Goal: Task Accomplishment & Management: Manage account settings

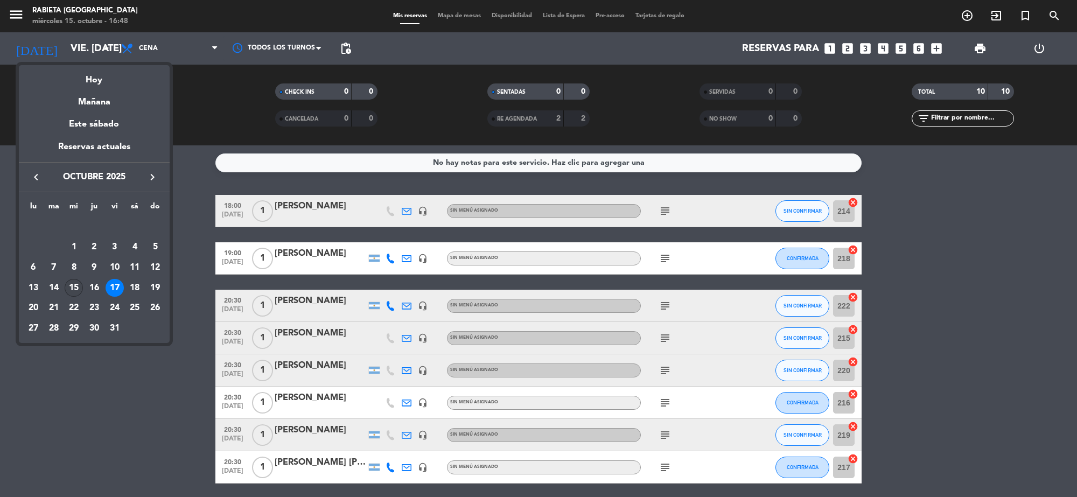
click at [72, 286] on div "15" at bounding box center [74, 288] width 18 height 18
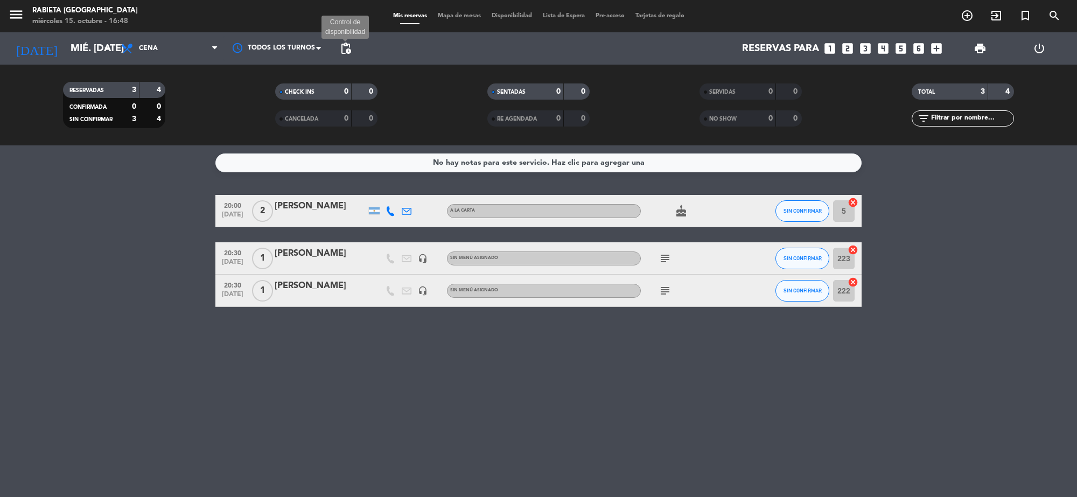
click at [346, 49] on span "pending_actions" at bounding box center [345, 48] width 13 height 13
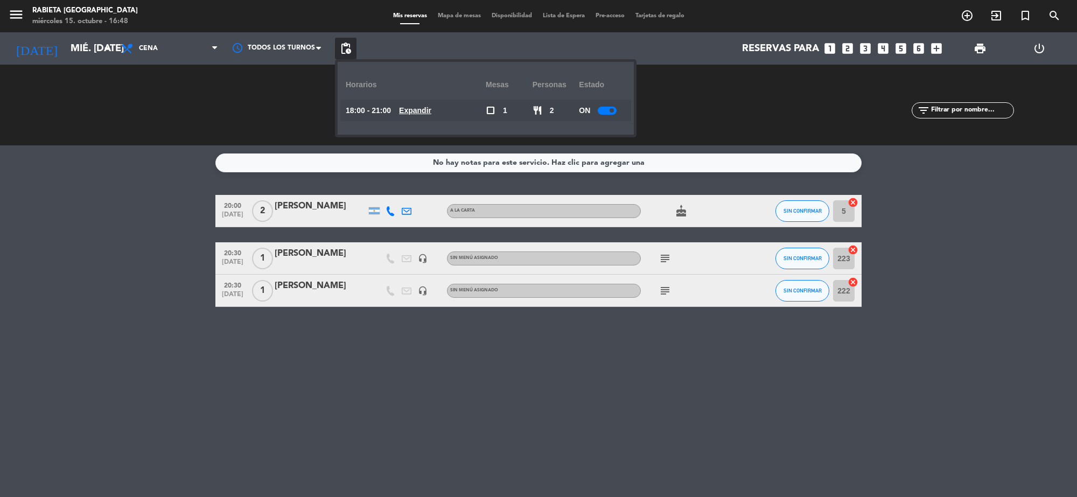
click at [603, 110] on div at bounding box center [607, 111] width 19 height 8
click at [342, 46] on span "pending_actions" at bounding box center [345, 48] width 13 height 13
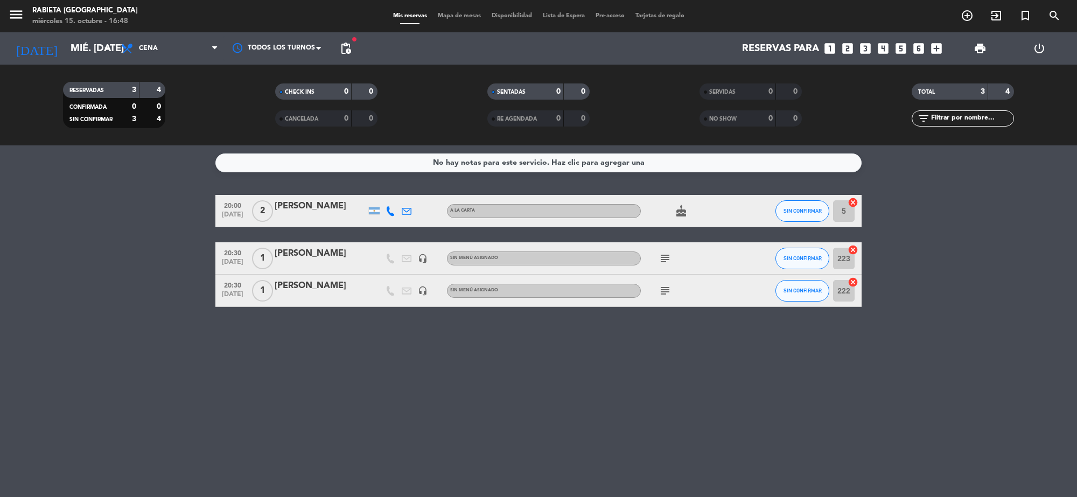
click at [300, 217] on div at bounding box center [321, 218] width 92 height 9
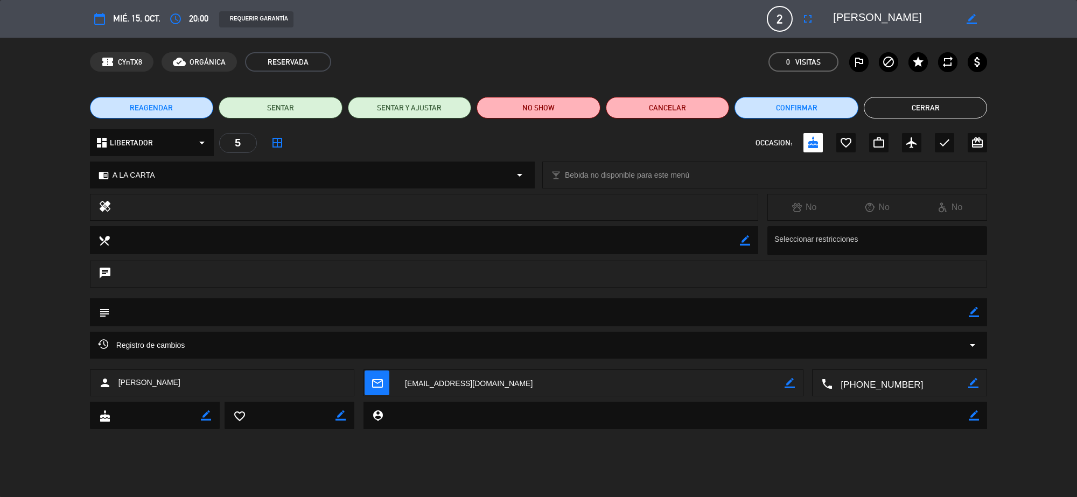
click at [142, 6] on div "calendar_today mié. 15, oct. access_time 20:00 REQUERIR GARANTÍA 2 [PERSON_NAME…" at bounding box center [539, 19] width 898 height 26
click at [897, 109] on button "Cerrar" at bounding box center [926, 108] width 124 height 22
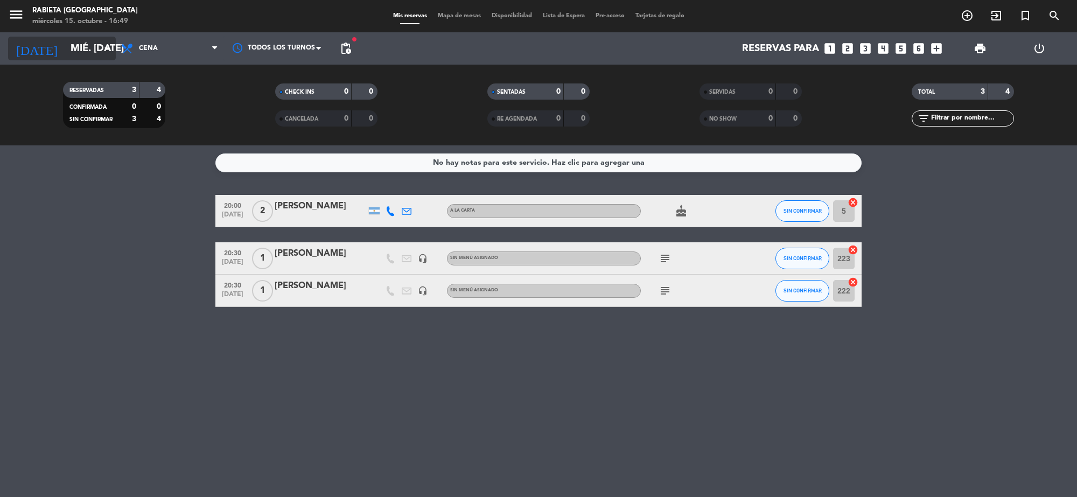
click at [109, 49] on icon "arrow_drop_down" at bounding box center [106, 48] width 13 height 13
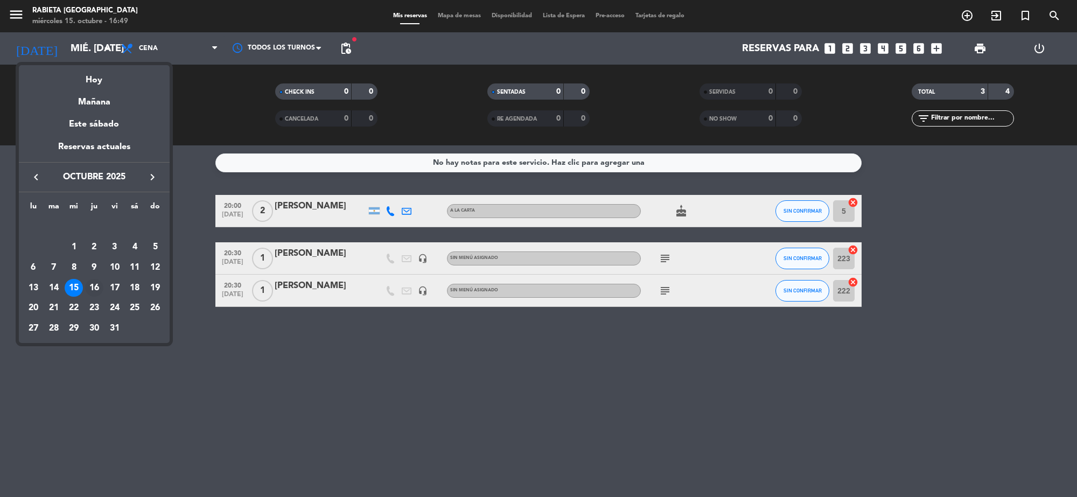
click at [95, 284] on div "16" at bounding box center [94, 288] width 18 height 18
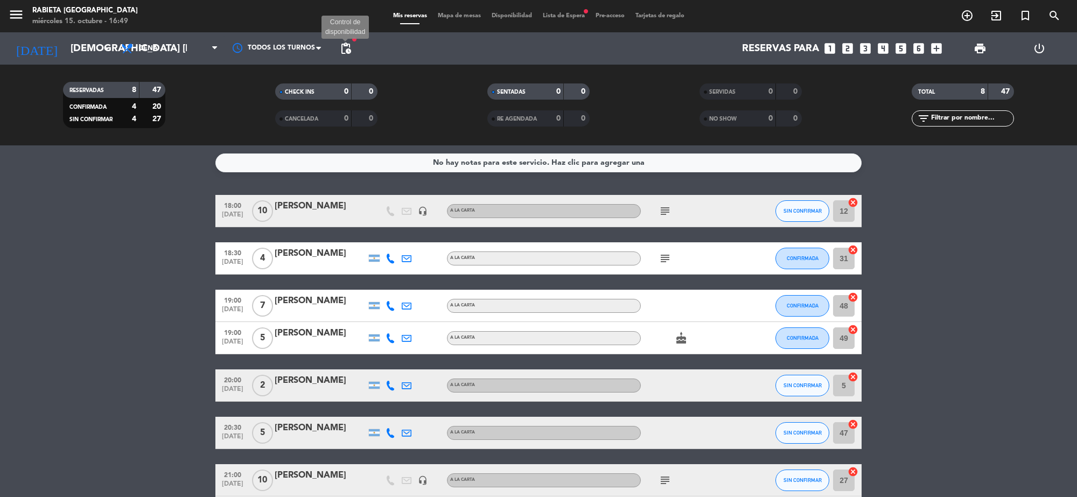
click at [347, 44] on span "pending_actions" at bounding box center [345, 48] width 13 height 13
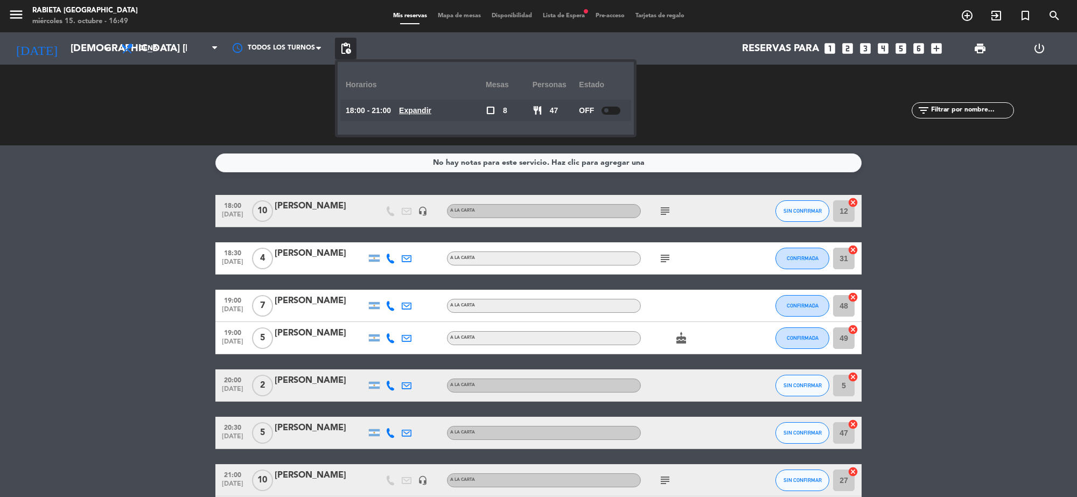
click at [348, 41] on span "pending_actions" at bounding box center [346, 49] width 22 height 22
click at [93, 52] on input "[DEMOGRAPHIC_DATA] [DATE]" at bounding box center [128, 48] width 127 height 23
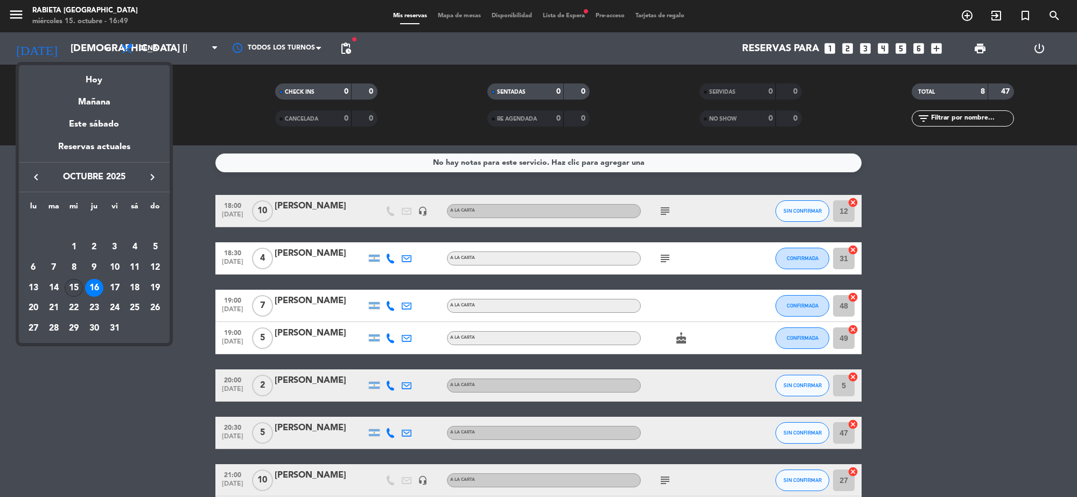
click at [73, 284] on div "15" at bounding box center [74, 288] width 18 height 18
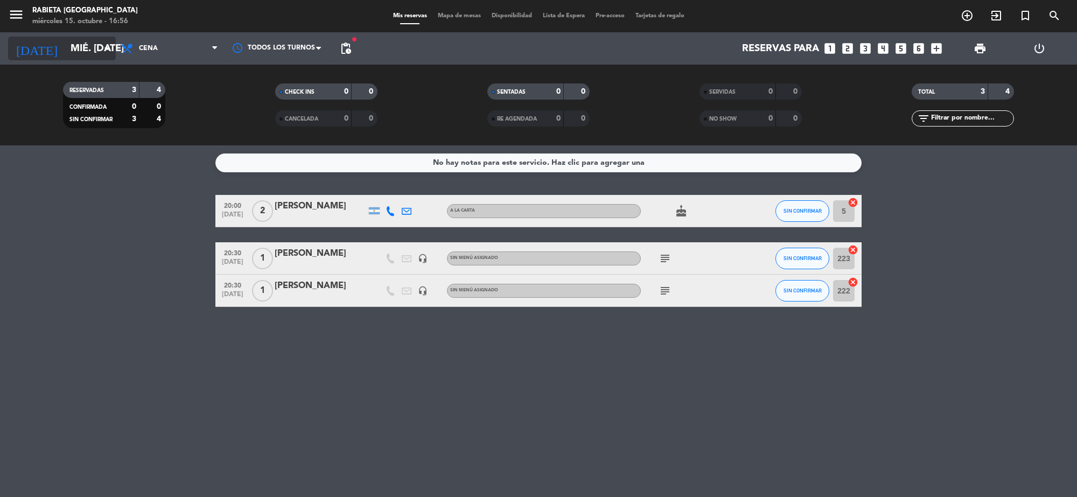
click at [65, 47] on input "mié. [DATE]" at bounding box center [128, 48] width 127 height 23
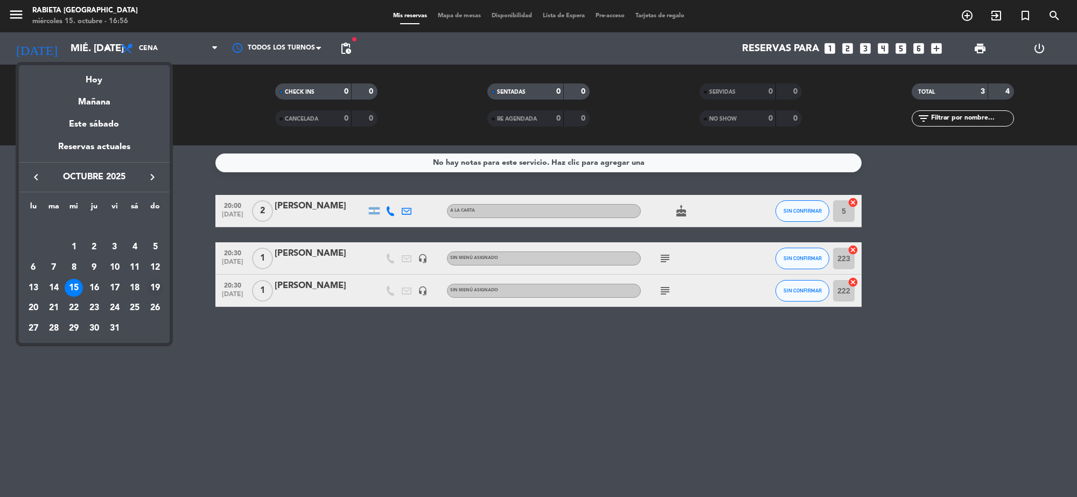
click at [159, 287] on div "19" at bounding box center [155, 288] width 18 height 18
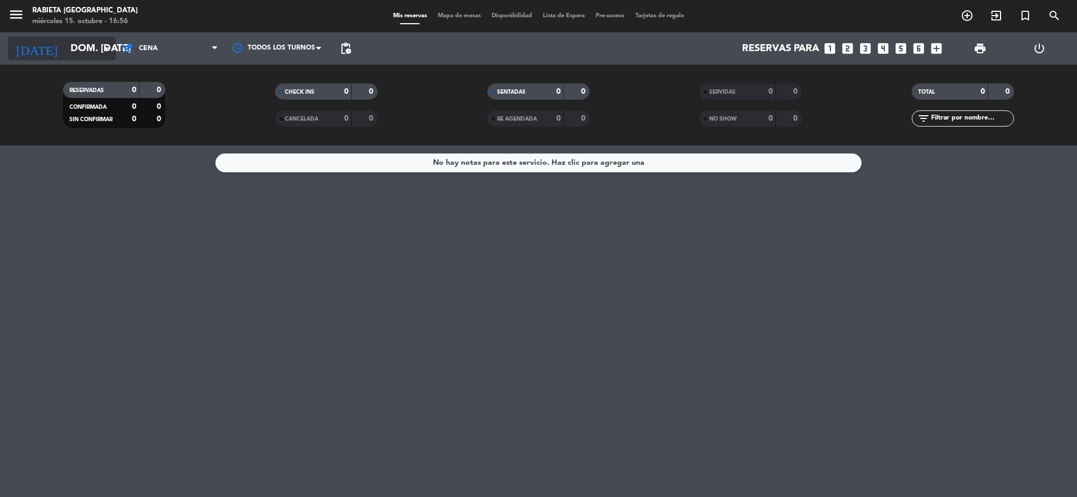
click at [88, 57] on input "dom. [DATE]" at bounding box center [128, 48] width 127 height 23
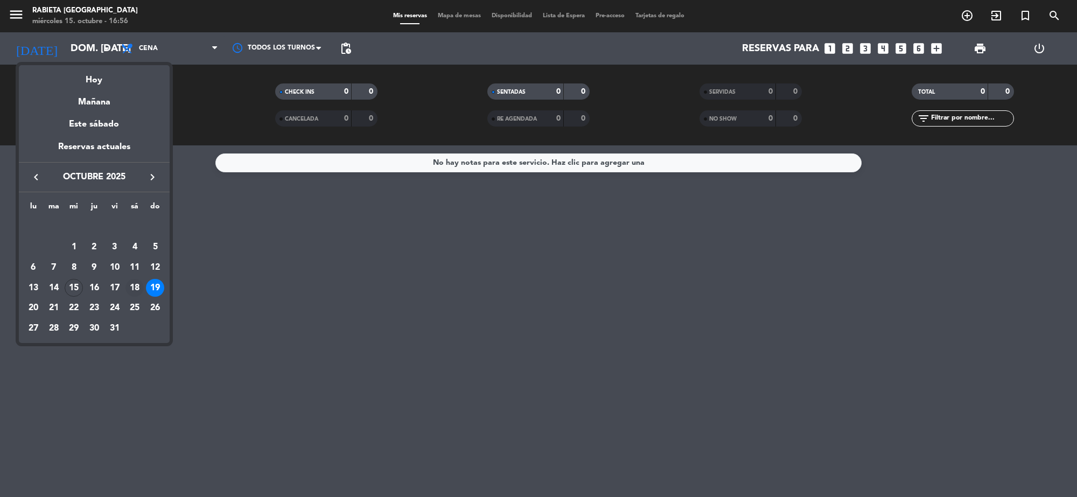
click at [136, 284] on div "18" at bounding box center [135, 288] width 18 height 18
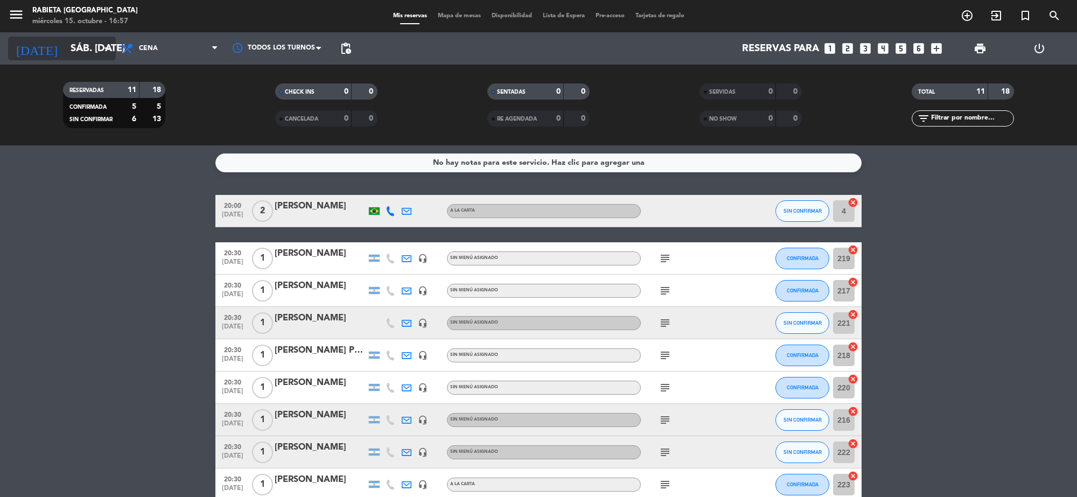
click at [100, 46] on icon "arrow_drop_down" at bounding box center [106, 48] width 13 height 13
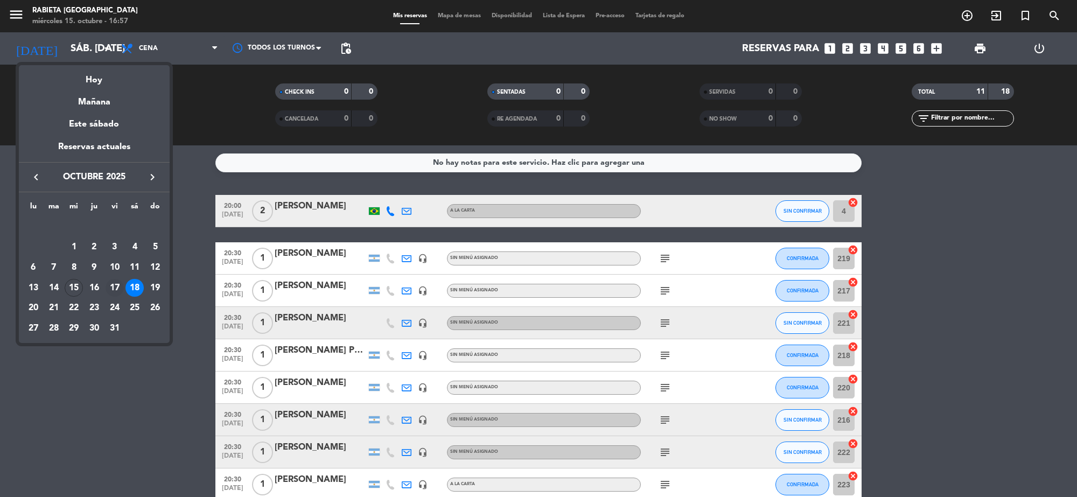
click at [116, 282] on div "17" at bounding box center [115, 288] width 18 height 18
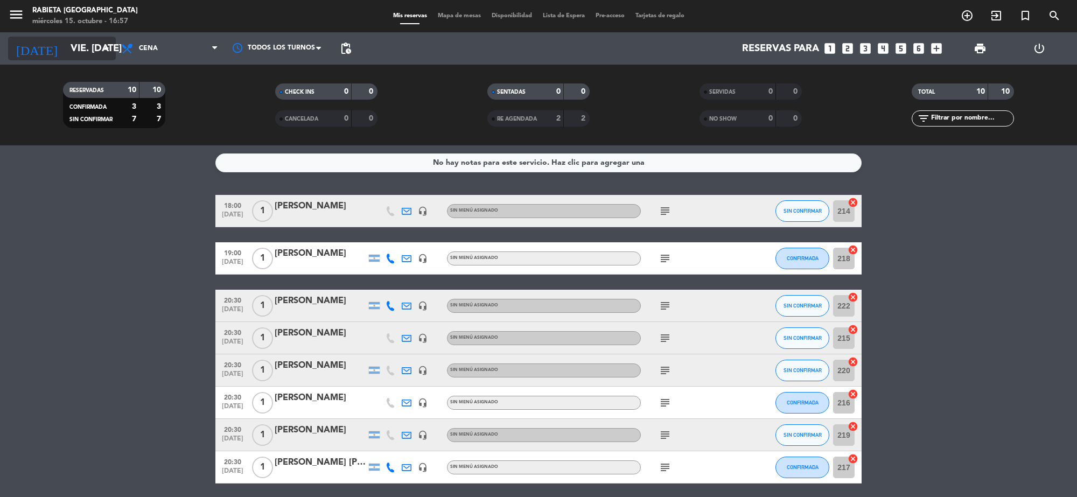
click at [89, 54] on input "vie. [DATE]" at bounding box center [128, 48] width 127 height 23
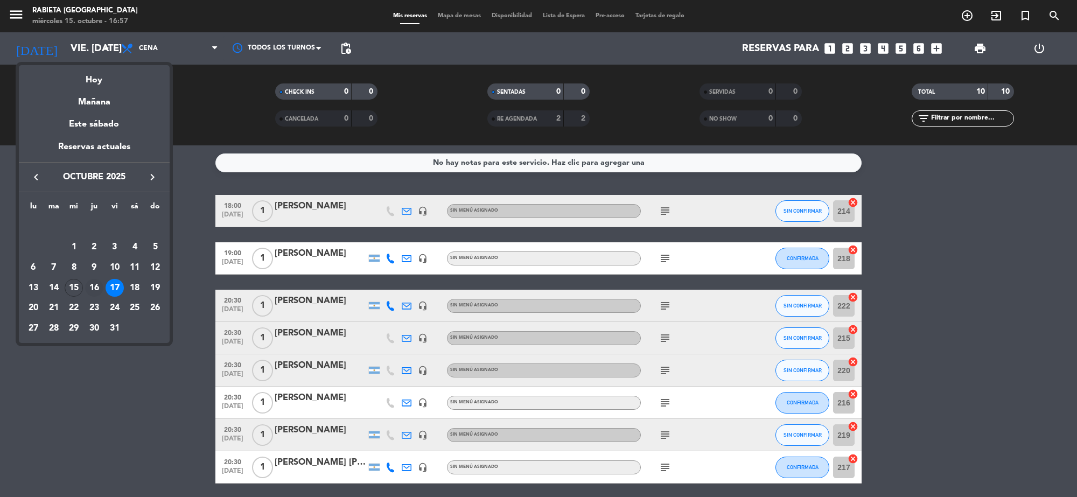
click at [95, 283] on div "16" at bounding box center [94, 288] width 18 height 18
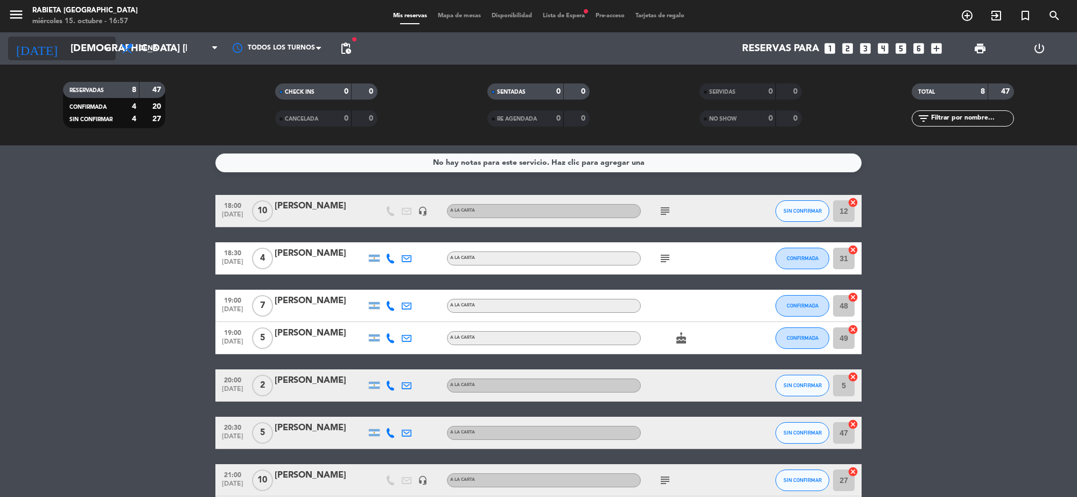
click at [94, 52] on input "[DEMOGRAPHIC_DATA] [DATE]" at bounding box center [128, 48] width 127 height 23
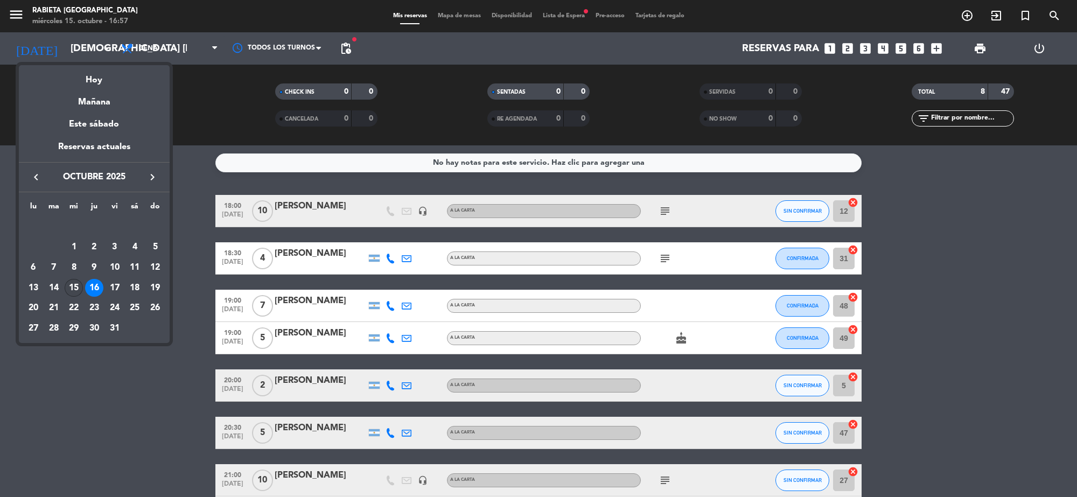
click at [68, 286] on div "15" at bounding box center [74, 288] width 18 height 18
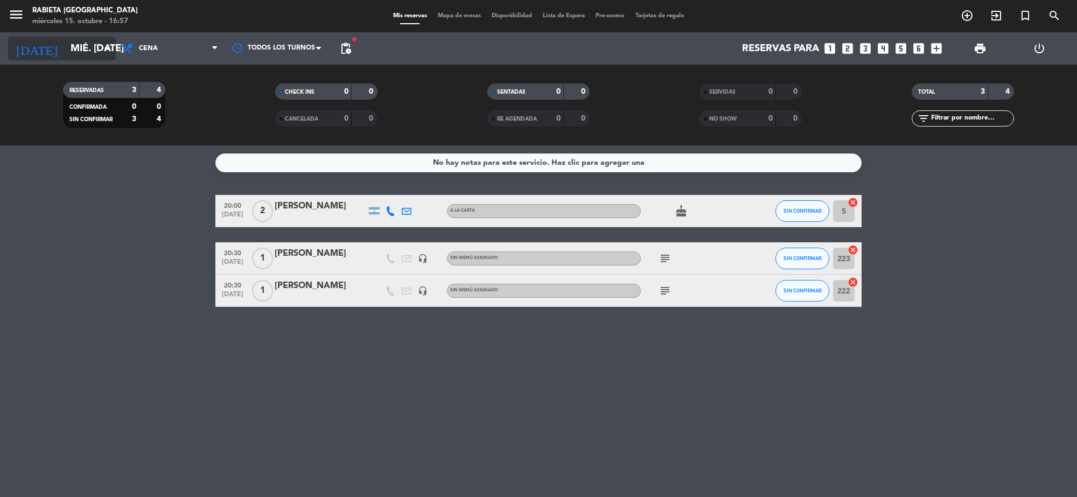
click at [83, 46] on input "mié. [DATE]" at bounding box center [128, 48] width 127 height 23
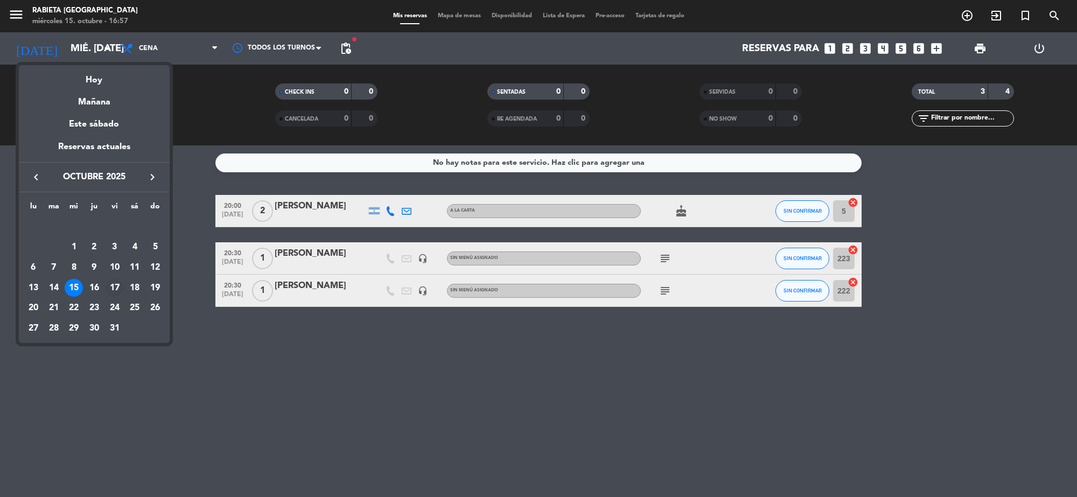
click at [119, 284] on div "17" at bounding box center [115, 288] width 18 height 18
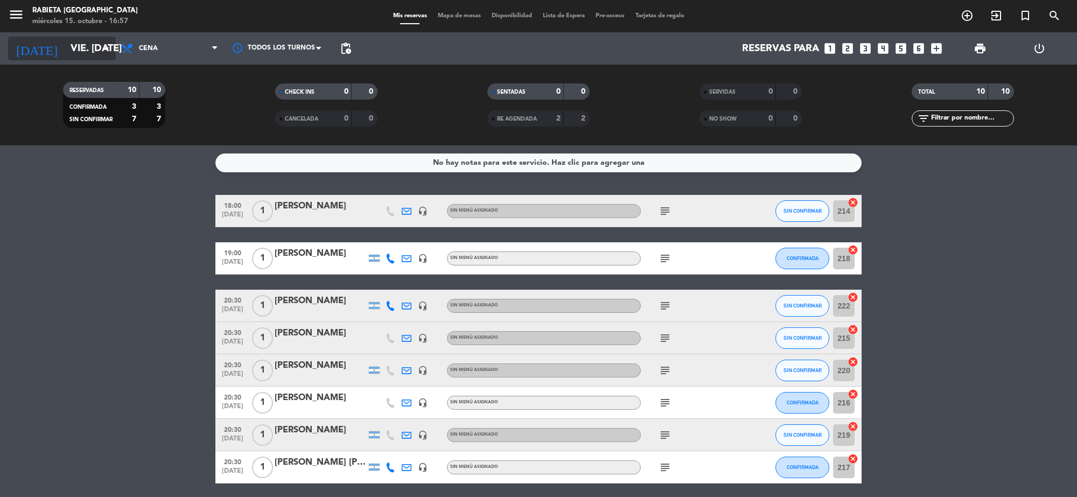
click at [77, 40] on input "vie. [DATE]" at bounding box center [128, 48] width 127 height 23
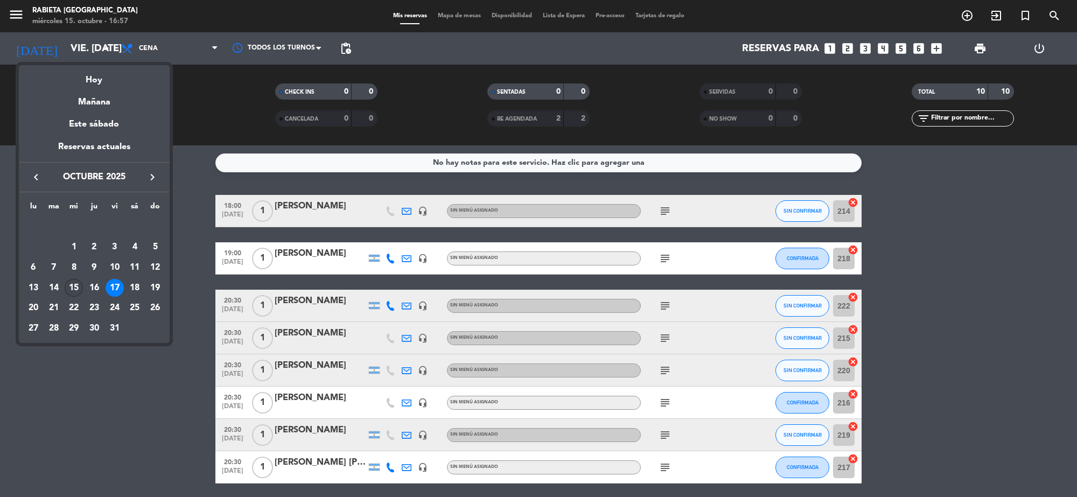
click at [74, 288] on div "15" at bounding box center [74, 288] width 18 height 18
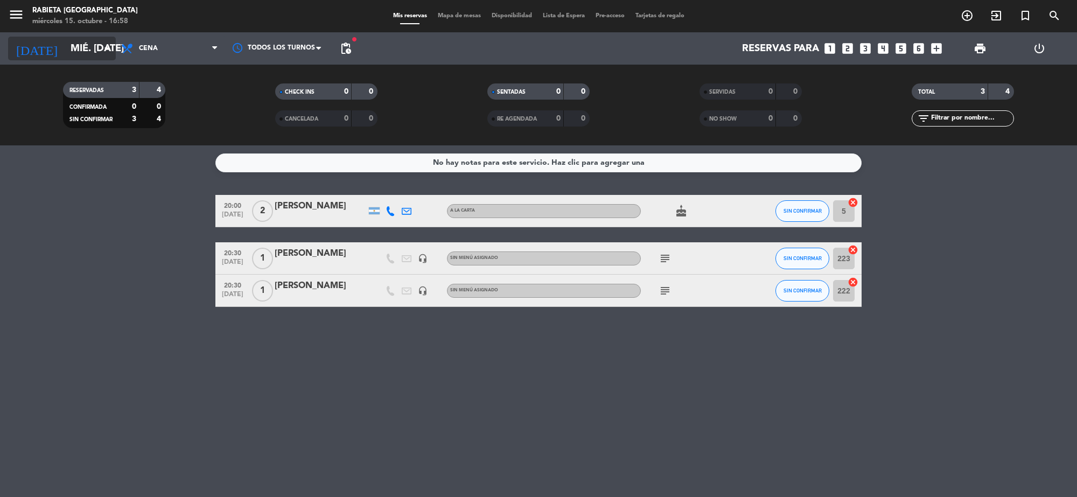
click at [65, 53] on input "mié. [DATE]" at bounding box center [128, 48] width 127 height 23
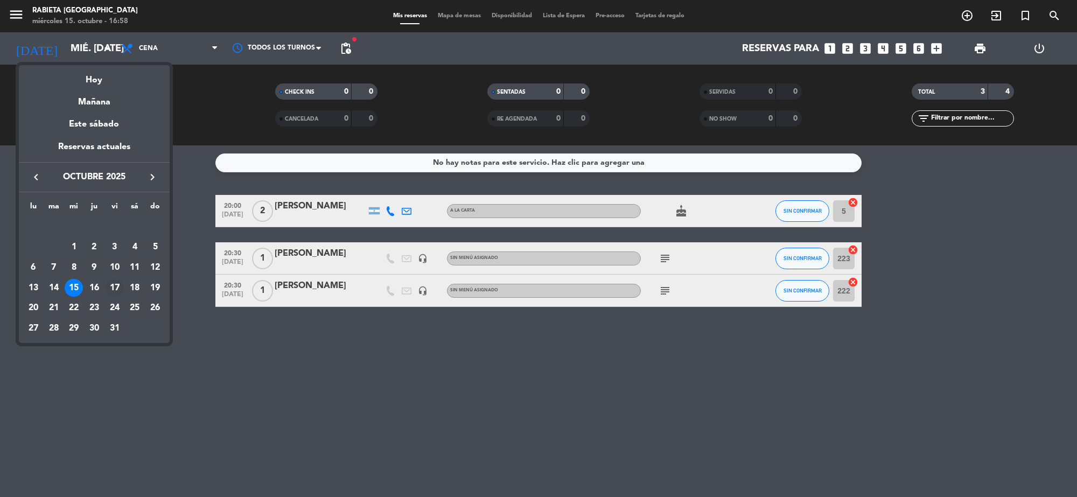
click at [116, 283] on div "17" at bounding box center [115, 288] width 18 height 18
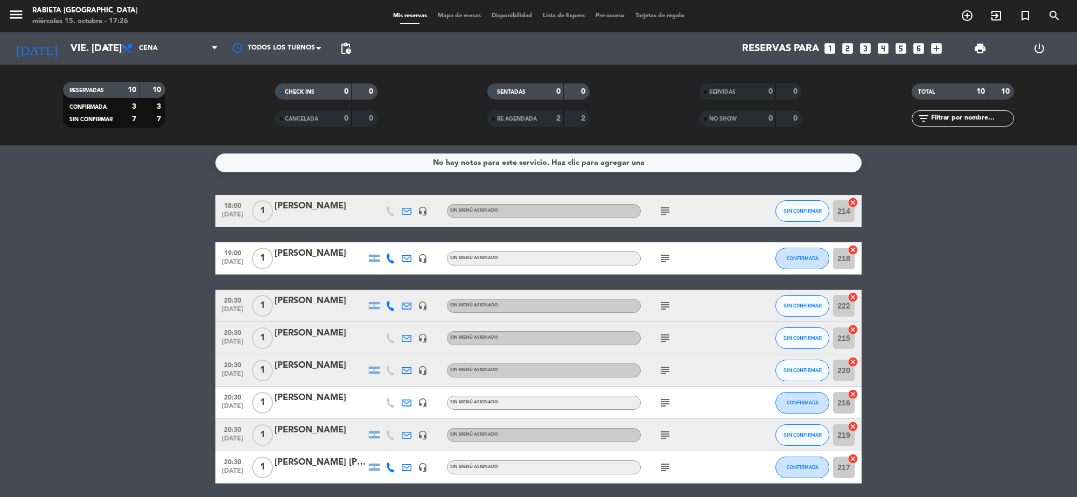
click at [93, 64] on div "[DATE] vie. [DATE] arrow_drop_down" at bounding box center [62, 48] width 108 height 32
click at [344, 42] on span "pending_actions" at bounding box center [345, 48] width 13 height 13
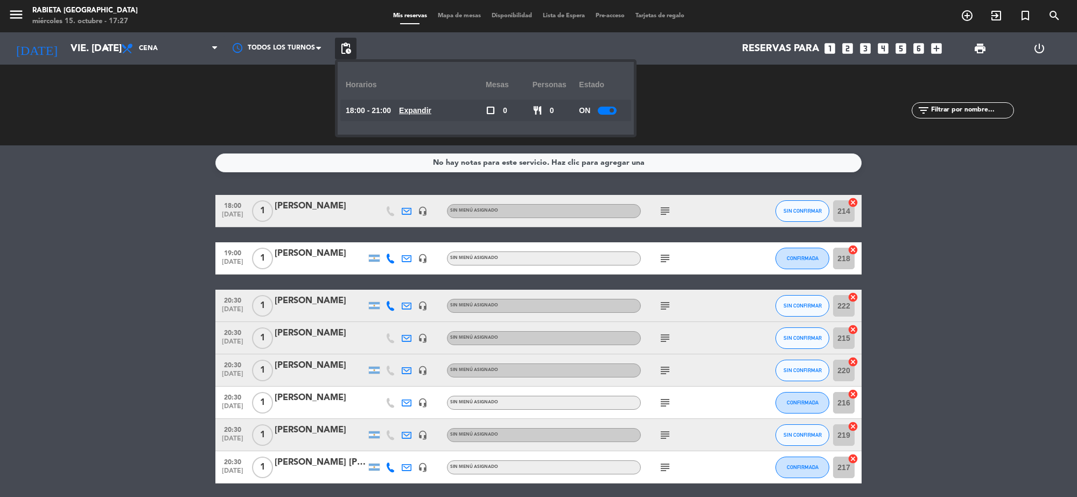
click at [607, 108] on div at bounding box center [607, 111] width 19 height 8
click at [65, 47] on input "vie. [DATE]" at bounding box center [128, 48] width 127 height 23
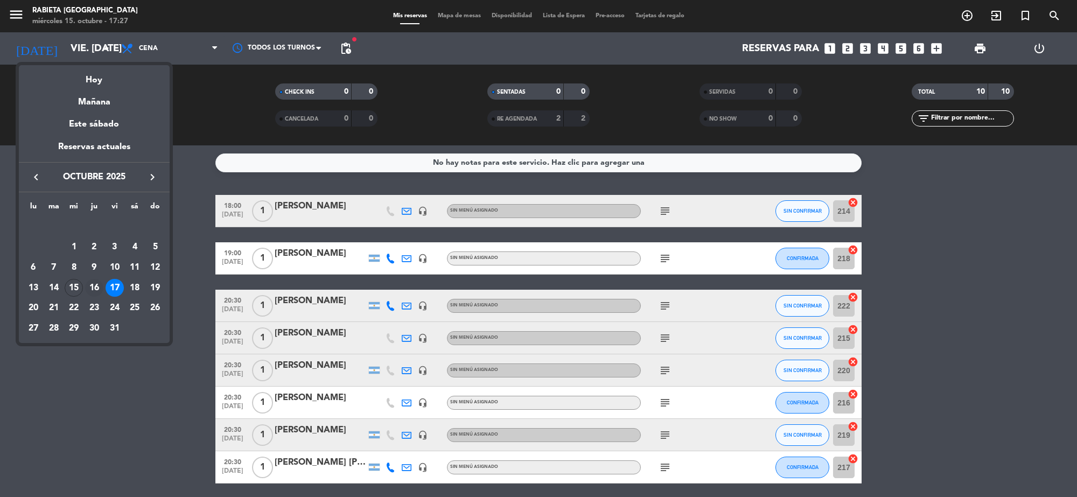
click at [101, 284] on div "16" at bounding box center [94, 288] width 18 height 18
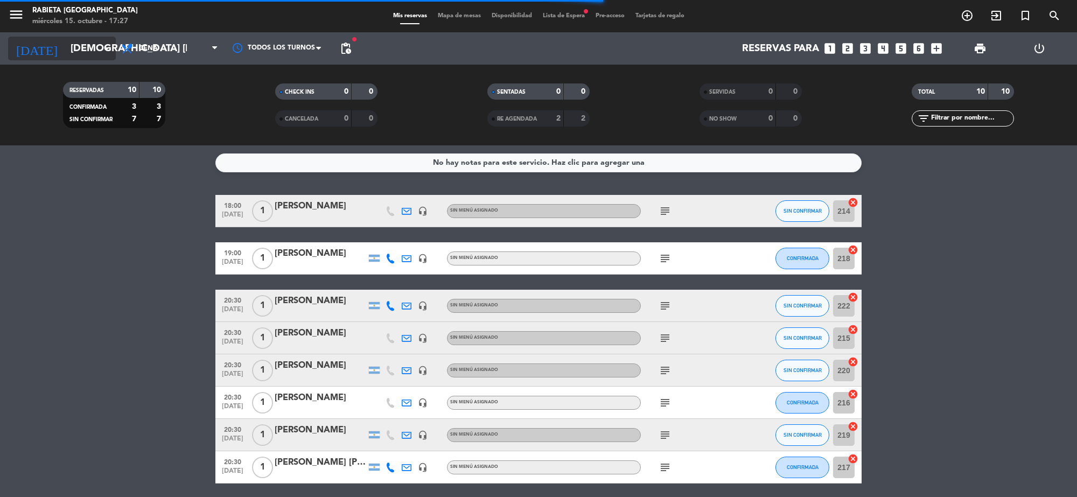
click at [95, 39] on input "[DEMOGRAPHIC_DATA] [DATE]" at bounding box center [128, 48] width 127 height 23
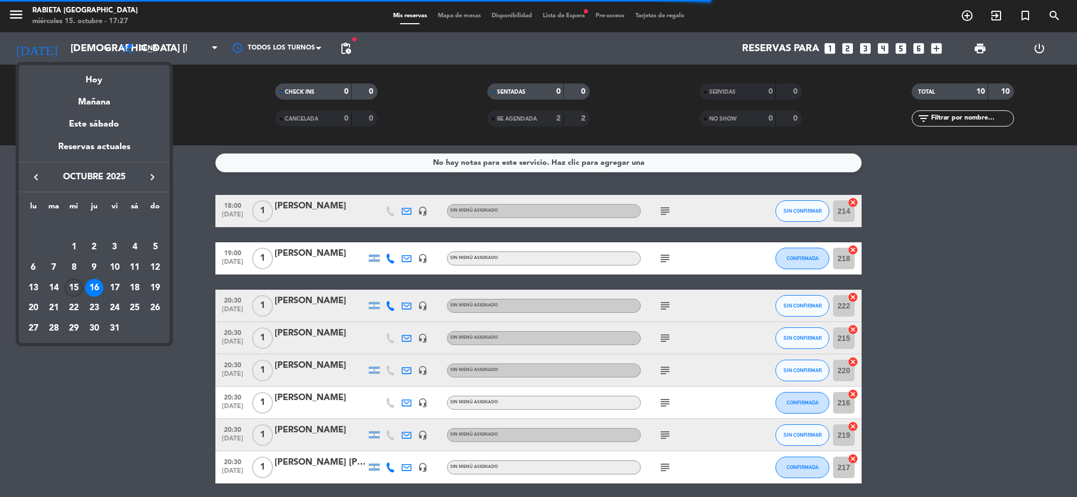
click at [73, 286] on div "15" at bounding box center [74, 288] width 18 height 18
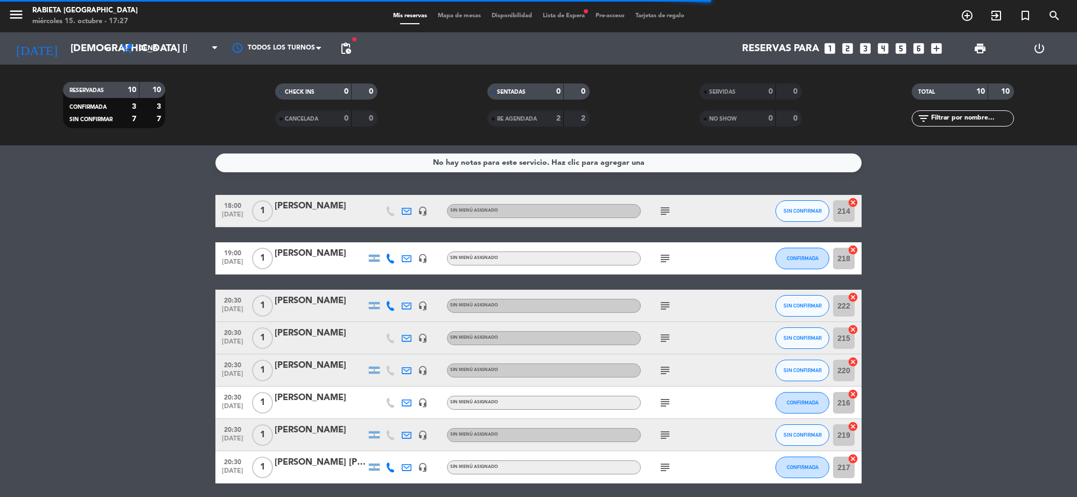
type input "mié. [DATE]"
click at [102, 25] on div "miércoles 15. octubre - 17:27" at bounding box center [85, 21] width 106 height 11
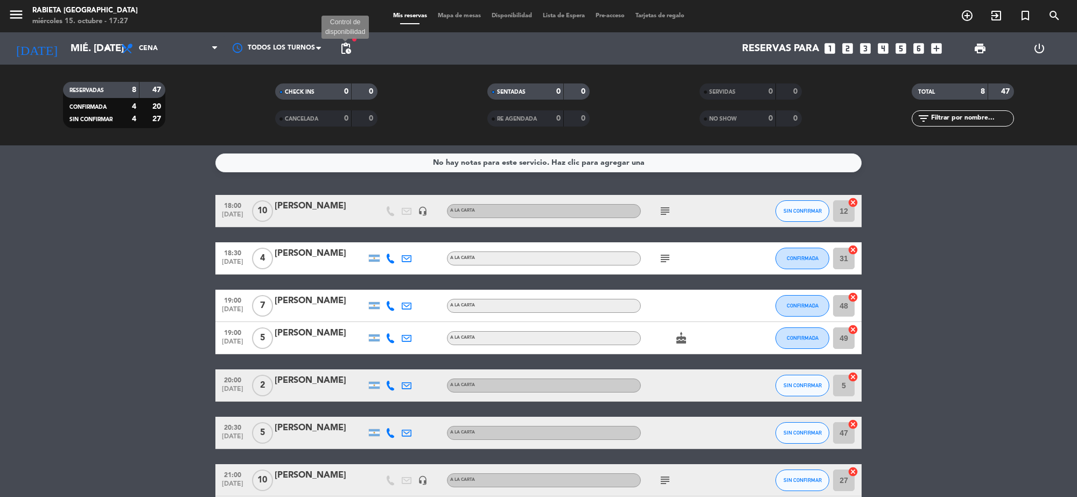
click at [343, 44] on span "pending_actions" at bounding box center [345, 48] width 13 height 13
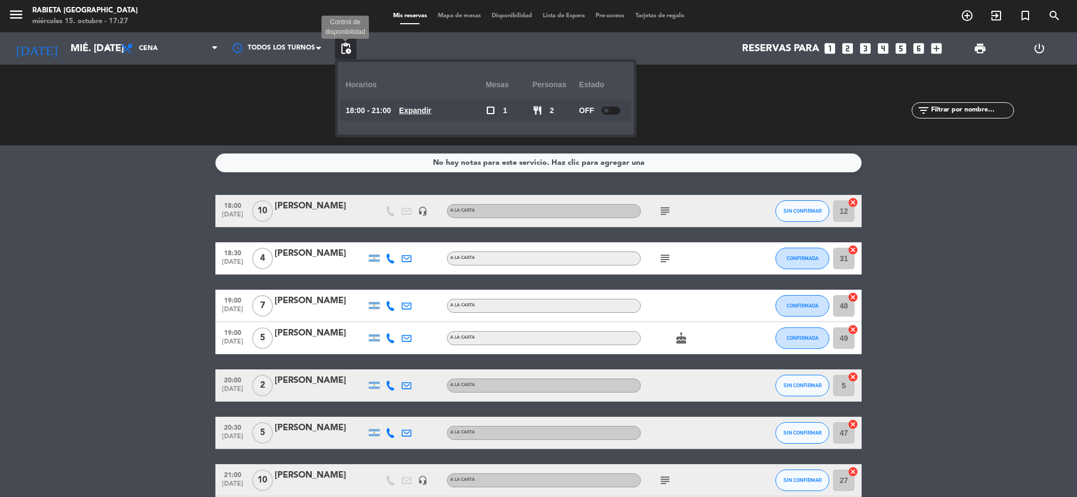
click at [343, 46] on span "pending_actions" at bounding box center [345, 48] width 13 height 13
